Goal: Task Accomplishment & Management: Complete application form

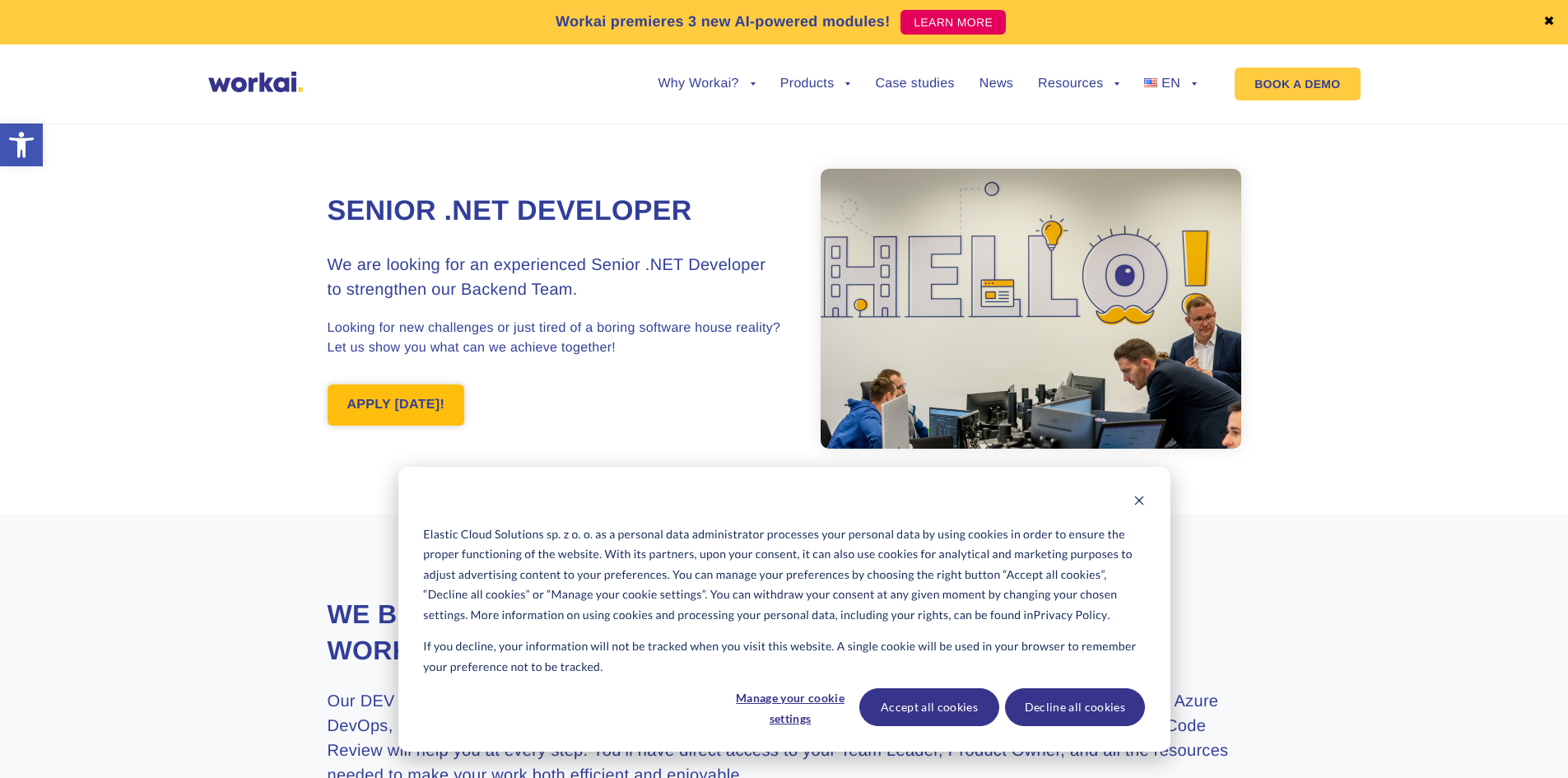
click at [393, 396] on link "APPLY [DATE]!" at bounding box center [396, 406] width 138 height 41
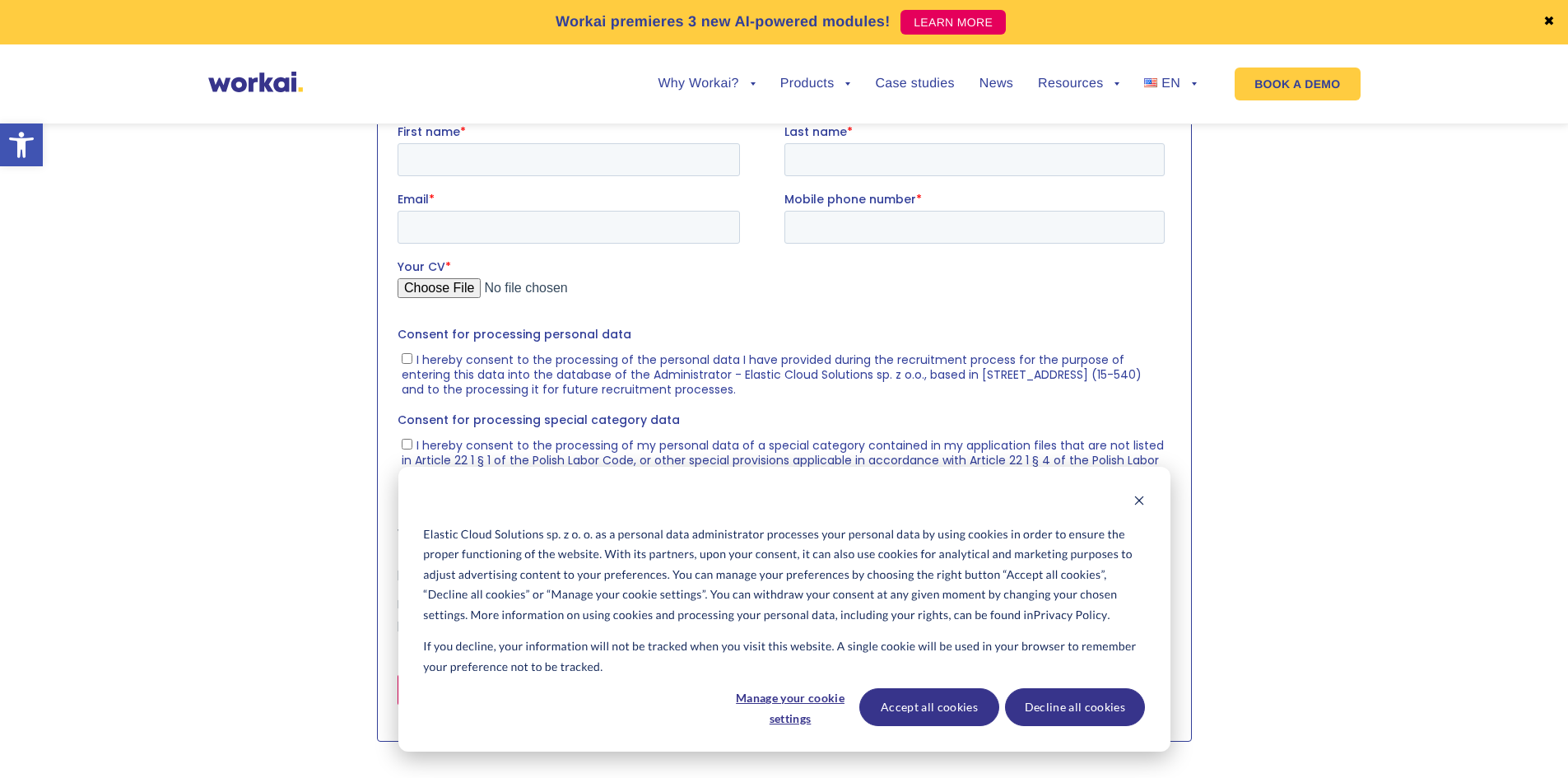
scroll to position [1974, 0]
click at [1100, 712] on button "Decline all cookies" at bounding box center [1075, 707] width 140 height 38
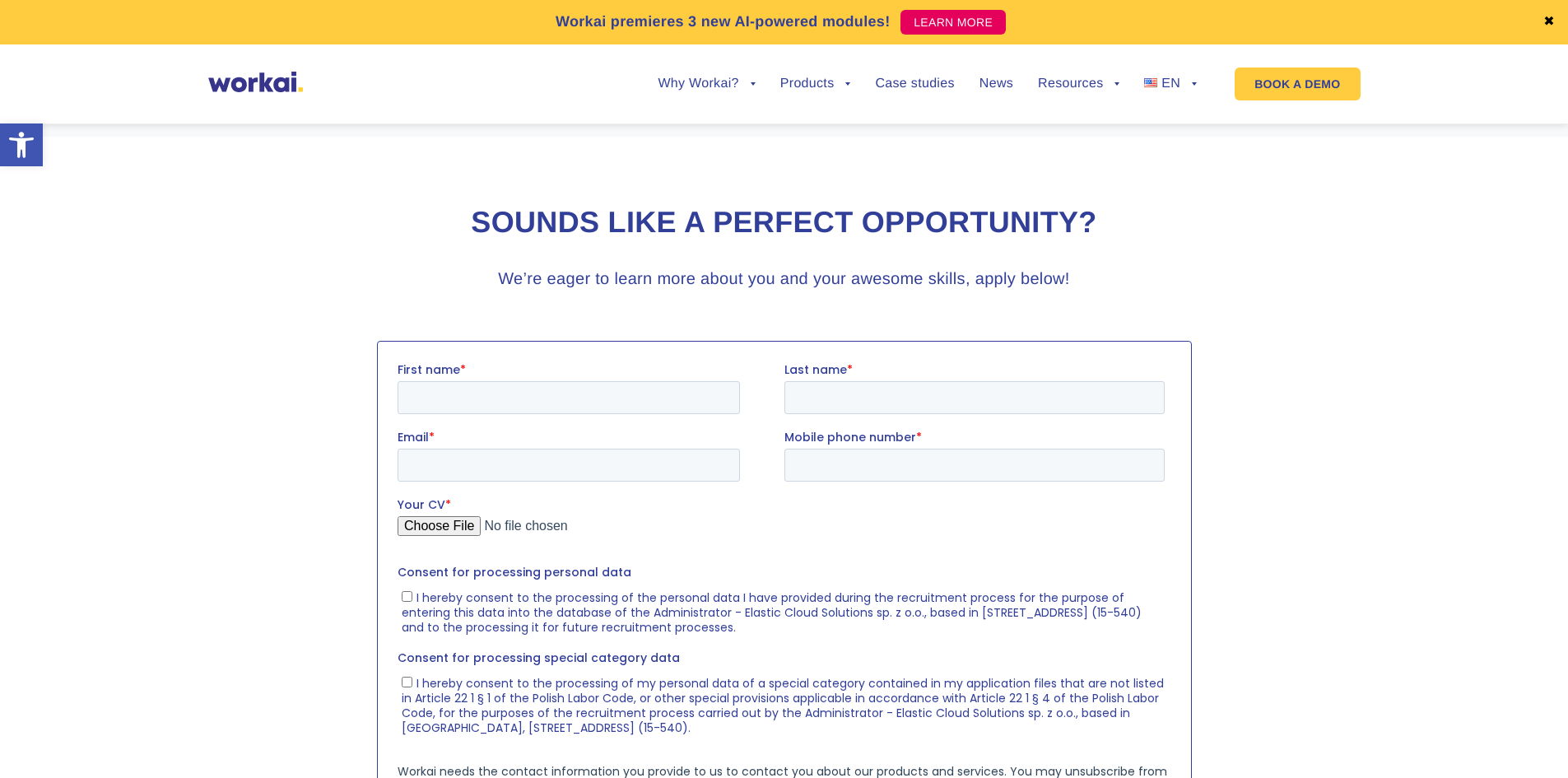
scroll to position [1645, 0]
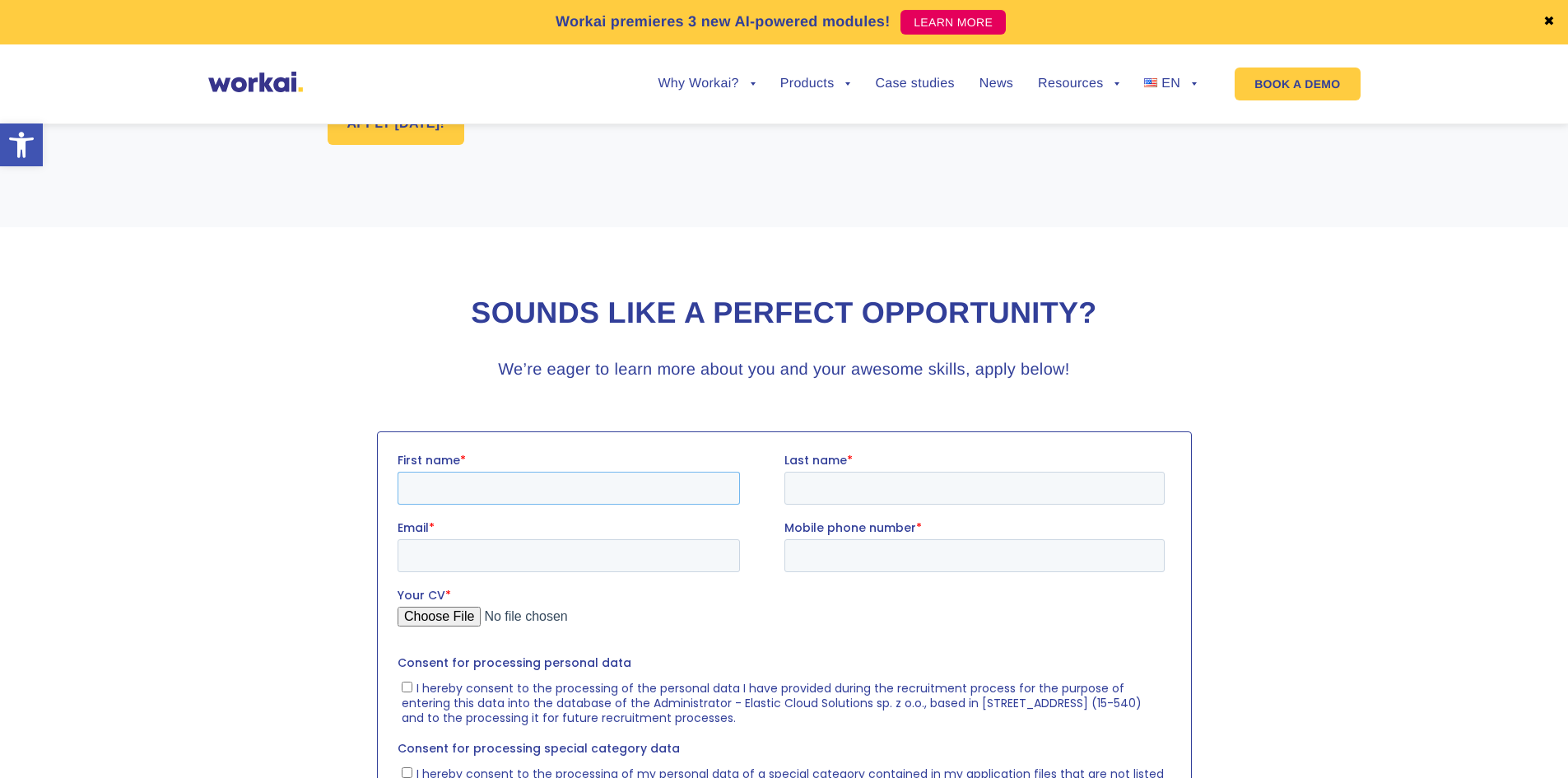
click at [544, 493] on input "First name *" at bounding box center [568, 487] width 342 height 33
type input "[PERSON_NAME]"
type input "Pilatov"
type input "[EMAIL_ADDRESS][DOMAIN_NAME]"
type input "[PHONE_NUMBER]"
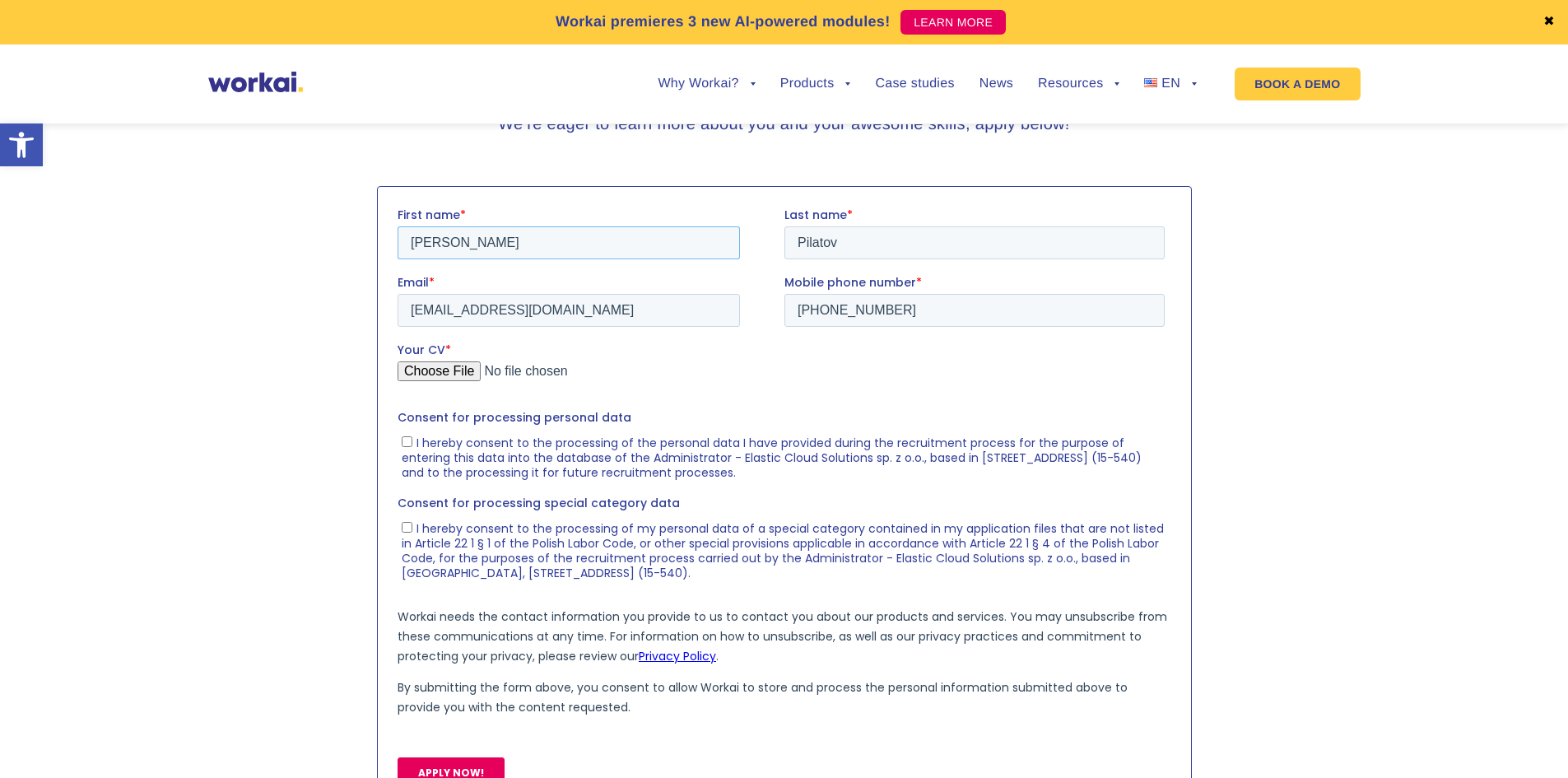
scroll to position [1892, 0]
click at [453, 377] on input "Your CV *" at bounding box center [781, 375] width 767 height 33
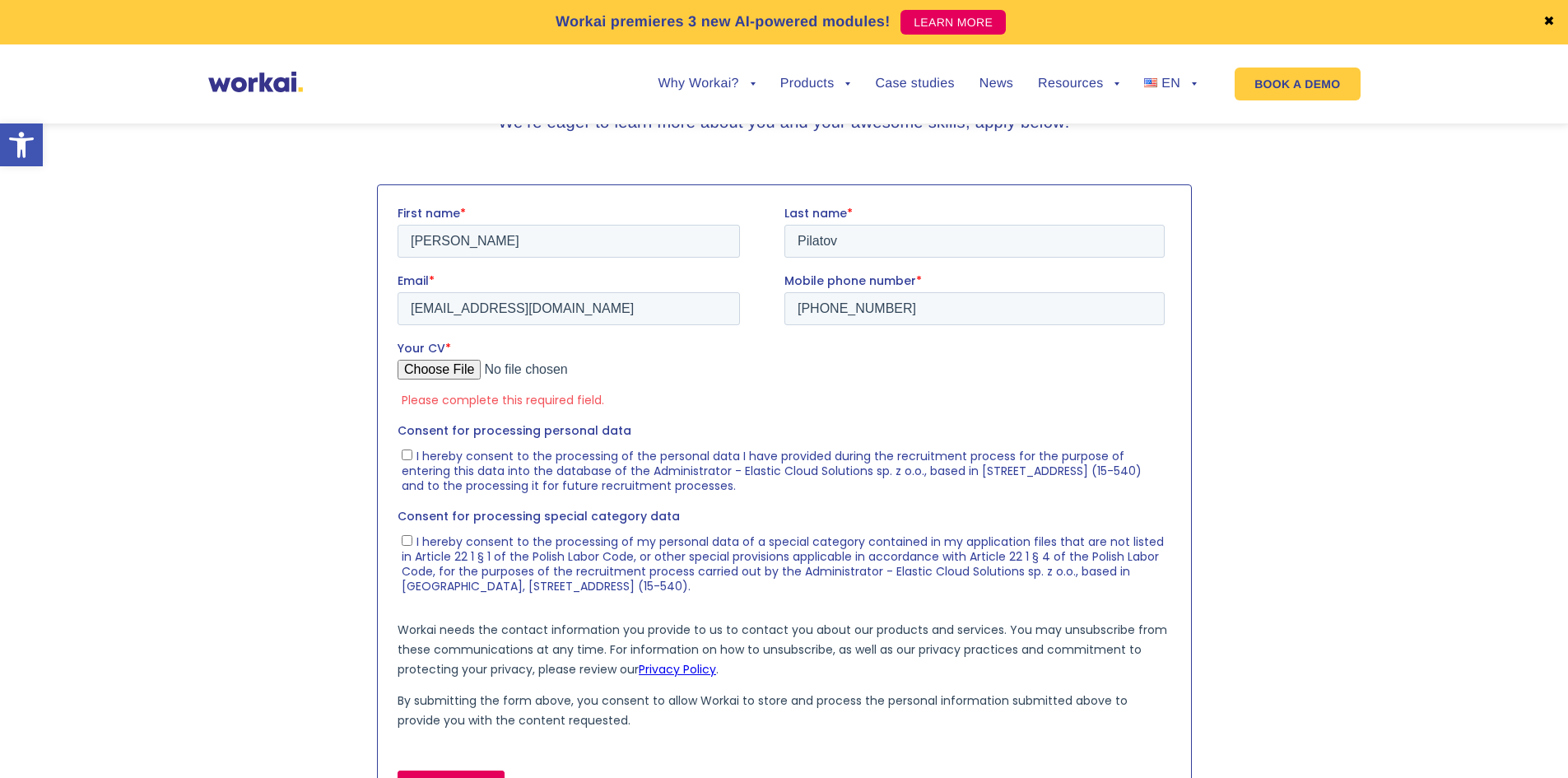
type input "C:\fakepath\[PERSON_NAME]-backend .pdf"
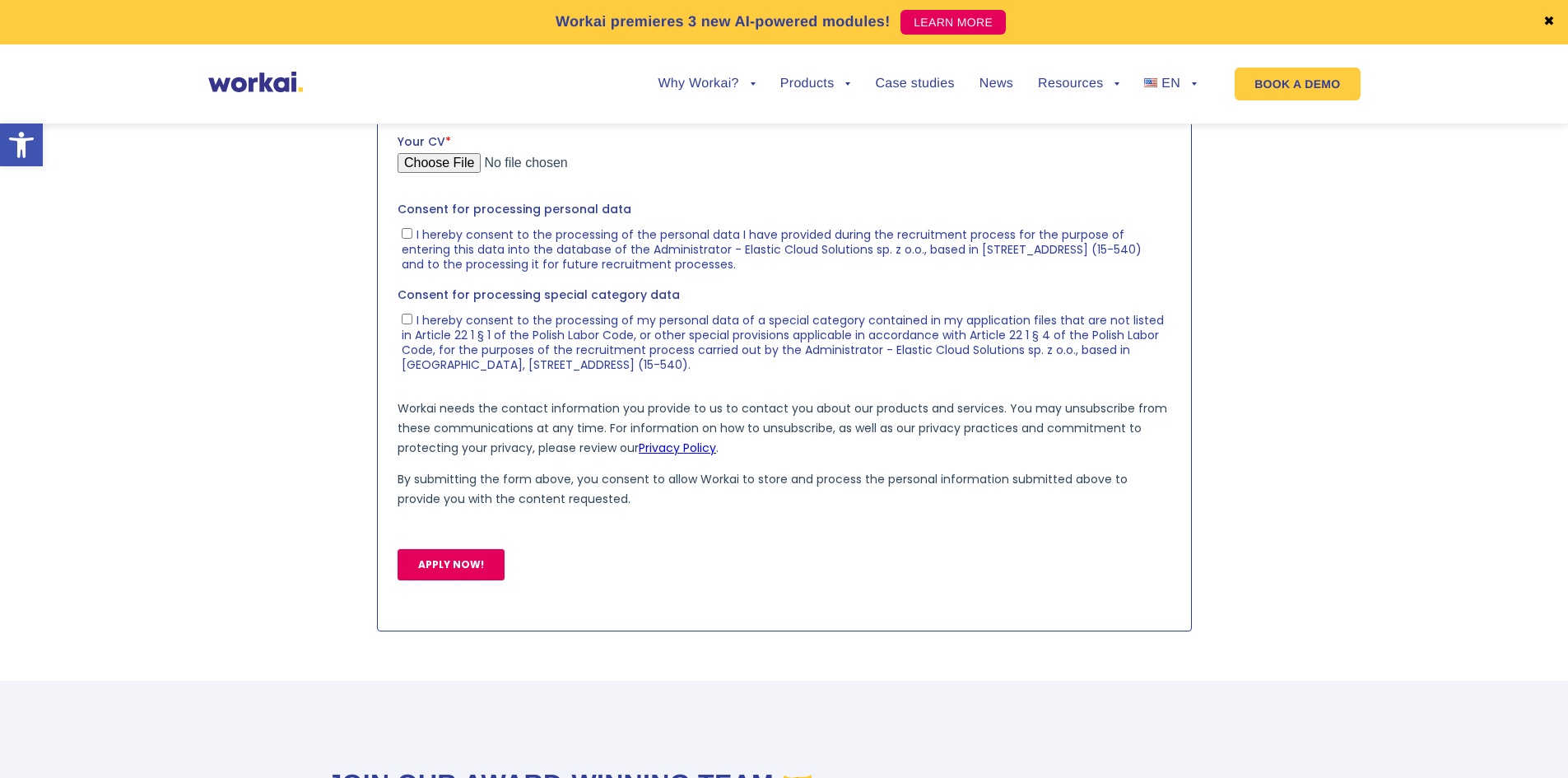
scroll to position [2138, 0]
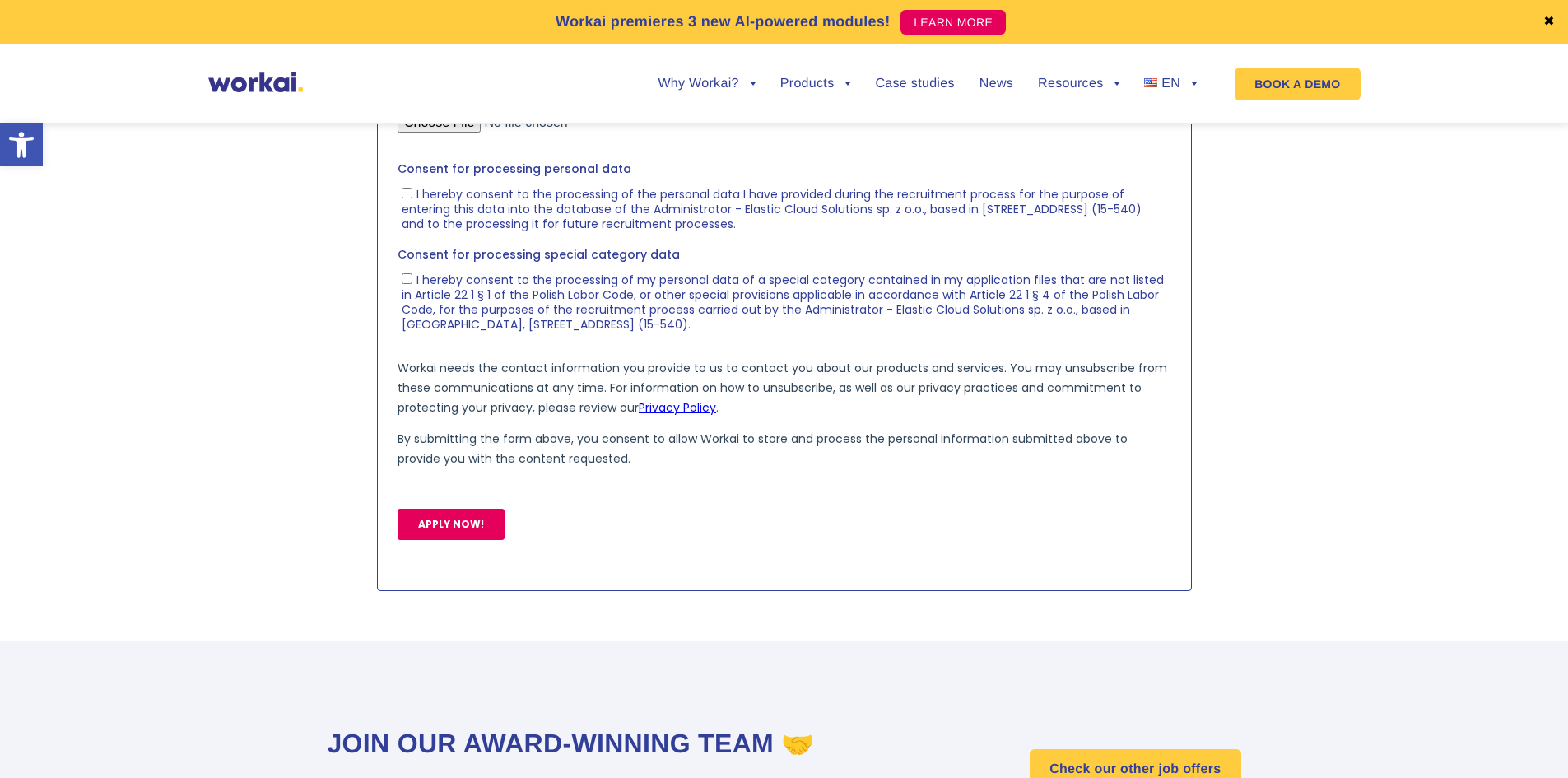
click at [476, 537] on input "APPLY NOW!" at bounding box center [451, 524] width 107 height 31
click at [478, 523] on body "First name * [PERSON_NAME] Last name * [PERSON_NAME] Email * [EMAIL_ADDRESS][DO…" at bounding box center [784, 263] width 774 height 611
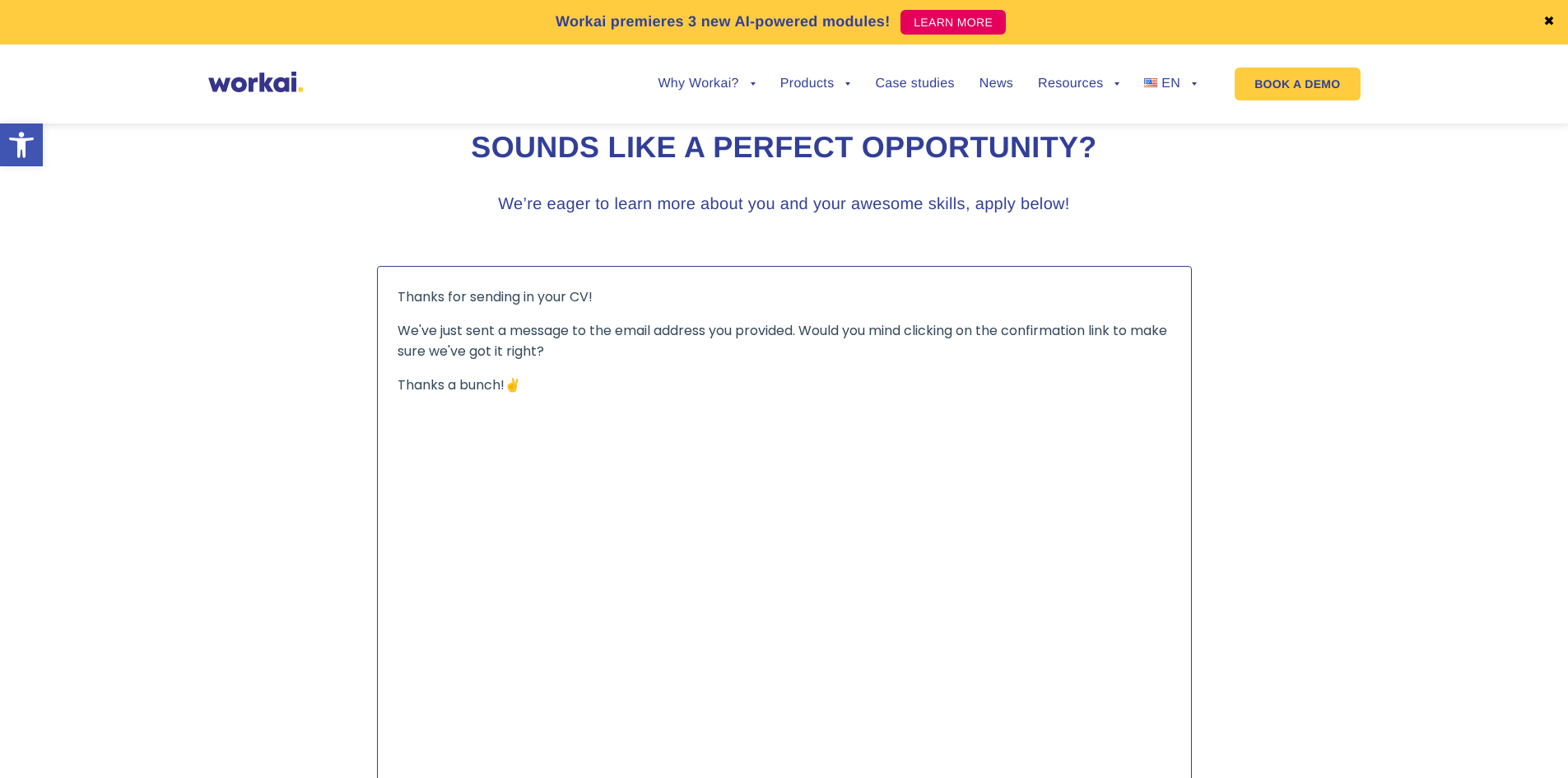
scroll to position [1809, 0]
